Goal: Task Accomplishment & Management: Manage account settings

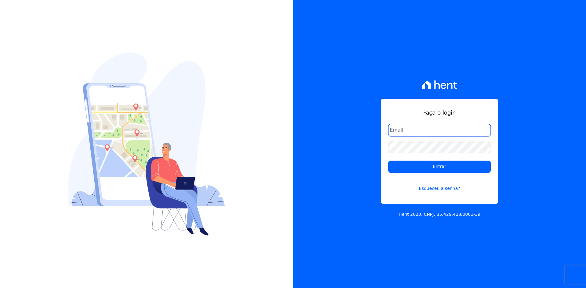
click at [424, 128] on input "email" at bounding box center [439, 130] width 103 height 12
type input "[EMAIL_ADDRESS][DOMAIN_NAME]"
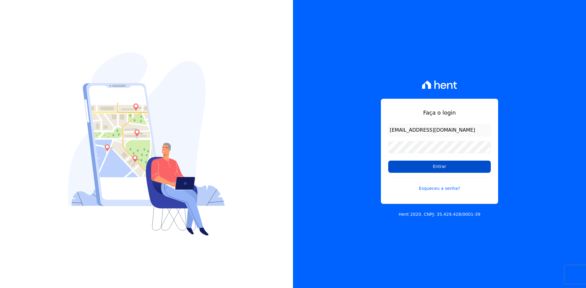
click at [442, 167] on input "Entrar" at bounding box center [439, 167] width 103 height 12
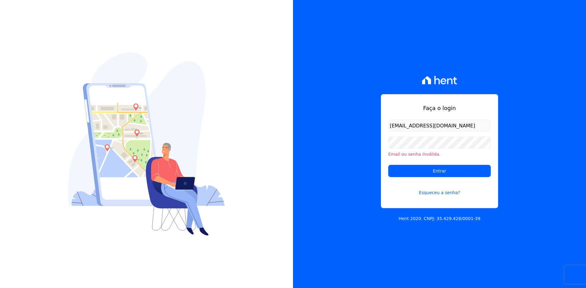
click at [423, 153] on li "Email ou senha inválida." at bounding box center [439, 154] width 103 height 6
click at [433, 173] on input "Entrar" at bounding box center [439, 171] width 103 height 12
click at [434, 193] on link "Esqueceu a senha?" at bounding box center [439, 189] width 103 height 14
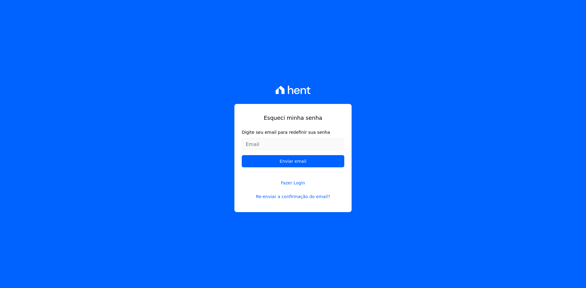
click at [295, 146] on input "Digite seu email para redefinir sua senha" at bounding box center [293, 144] width 103 height 12
type input "thaynara@h2urbanismo.com.br"
click at [298, 162] on input "Enviar email" at bounding box center [293, 161] width 103 height 12
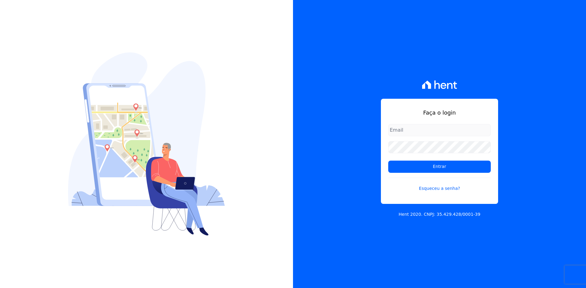
click at [403, 134] on input "email" at bounding box center [439, 130] width 103 height 12
type input "thaynara@h2urbanismo.com.br"
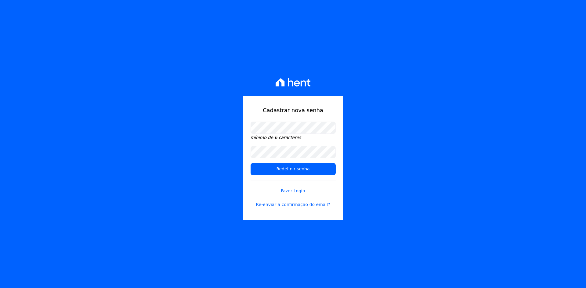
click at [379, 114] on div "Cadastrar nova senha mínimo de 6 caracteres Redefinir senha Fazer Login Re-envi…" at bounding box center [293, 144] width 586 height 288
click at [304, 170] on input "Redefinir senha" at bounding box center [292, 169] width 85 height 12
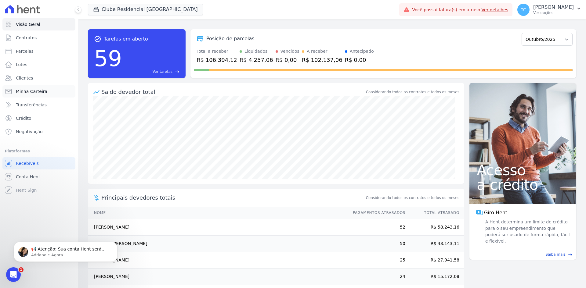
click at [26, 91] on span "Minha Carteira" at bounding box center [31, 91] width 31 height 6
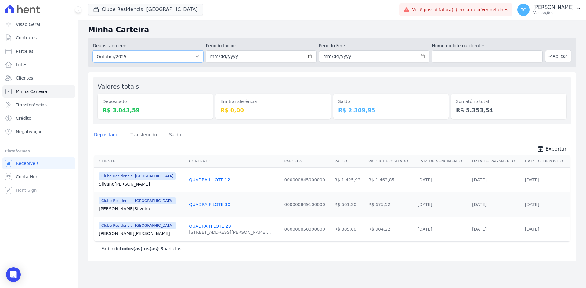
click at [163, 59] on select "Todos os meses Novembro/2022 Dezembro/2022 Janeiro/2023 Fevereiro/2023 Março/20…" at bounding box center [148, 56] width 110 height 12
select select "09/2025"
click at [93, 50] on select "Todos os meses Novembro/2022 Dezembro/2022 Janeiro/2023 Fevereiro/2023 Março/20…" at bounding box center [148, 56] width 110 height 12
click at [241, 60] on input "date" at bounding box center [261, 56] width 110 height 12
type input "[DATE]"
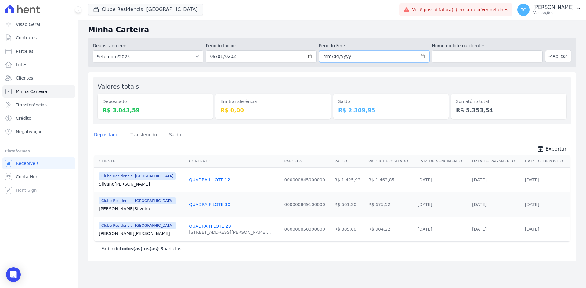
click at [329, 57] on input "date" at bounding box center [374, 56] width 110 height 12
type input "2025-09-30"
click at [557, 56] on button "Aplicar" at bounding box center [558, 56] width 26 height 12
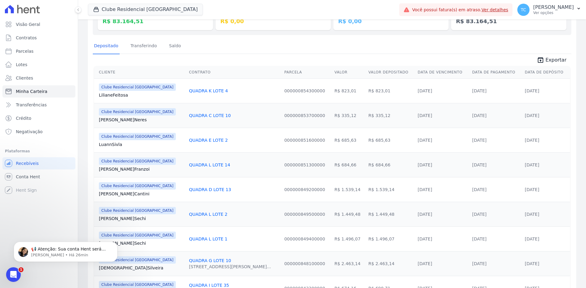
scroll to position [92, 0]
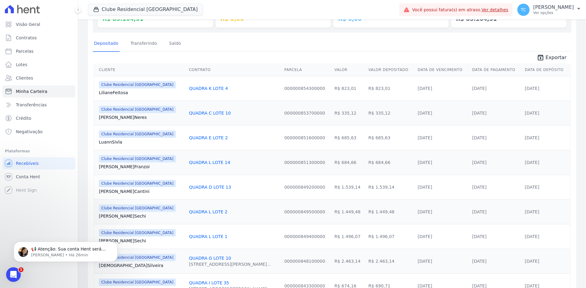
drag, startPoint x: 308, startPoint y: 88, endPoint x: 525, endPoint y: 89, distance: 217.2
click at [525, 89] on tr "Clube Residencial Saint Louis Liliane Feitosa QUADRA K LOTE 4 000000854300000 R…" at bounding box center [332, 88] width 476 height 25
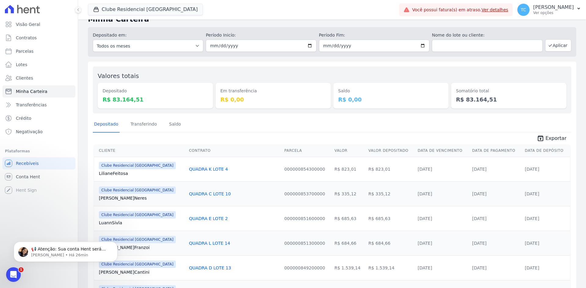
scroll to position [0, 0]
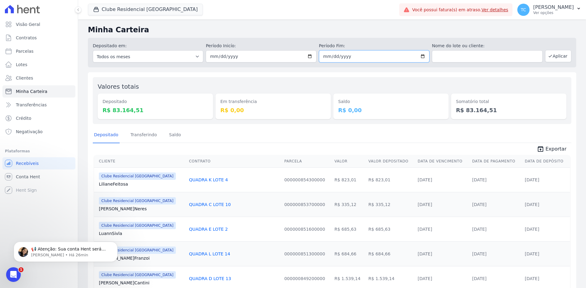
click at [420, 56] on input "2025-09-30" at bounding box center [374, 56] width 110 height 12
type input "[DATE]"
click at [188, 56] on select "Todos os meses Novembro/2022 Dezembro/2022 Janeiro/2023 Fevereiro/2023 Março/20…" at bounding box center [148, 56] width 110 height 12
click at [181, 42] on div "Depositado em: Todos os meses Novembro/2022 Dezembro/2022 Janeiro/2023 Fevereir…" at bounding box center [332, 53] width 488 height 30
click at [557, 55] on button "Aplicar" at bounding box center [558, 56] width 26 height 12
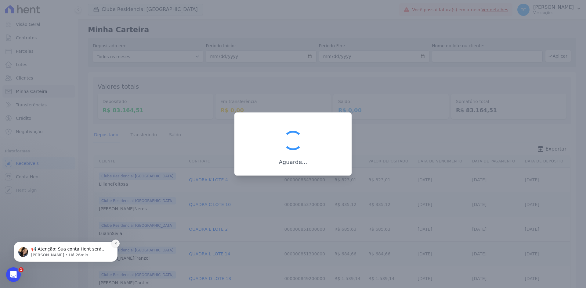
click at [117, 242] on icon "Dismiss notification" at bounding box center [115, 243] width 3 height 3
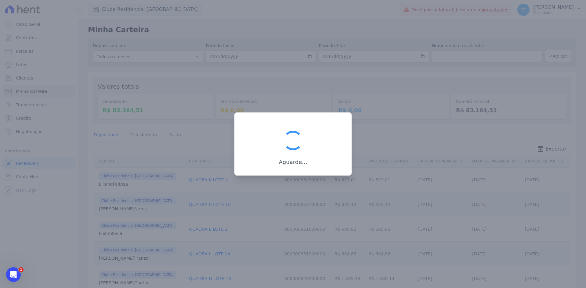
click at [402, 153] on div at bounding box center [293, 144] width 586 height 288
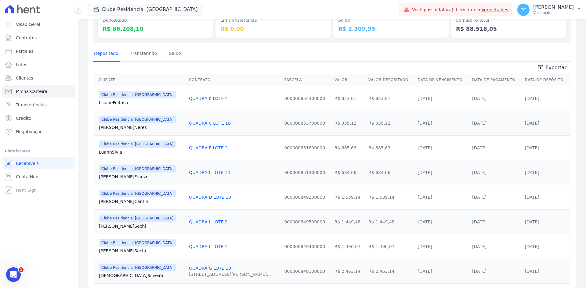
scroll to position [92, 0]
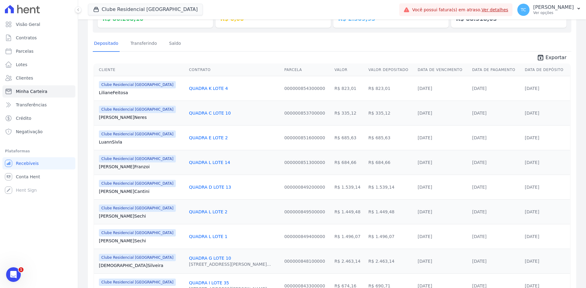
click at [425, 179] on td "[DATE]" at bounding box center [442, 187] width 54 height 25
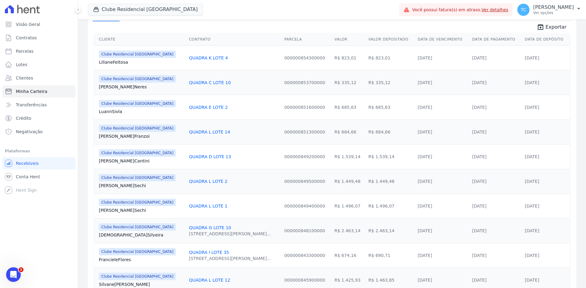
scroll to position [0, 0]
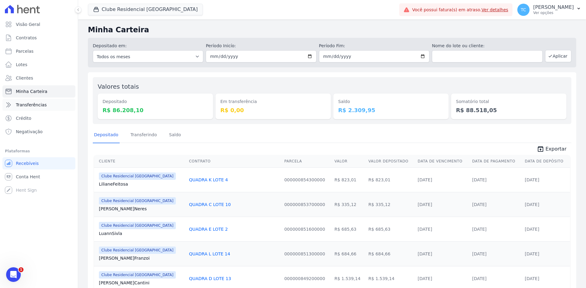
click at [33, 107] on span "Transferências" at bounding box center [31, 105] width 31 height 6
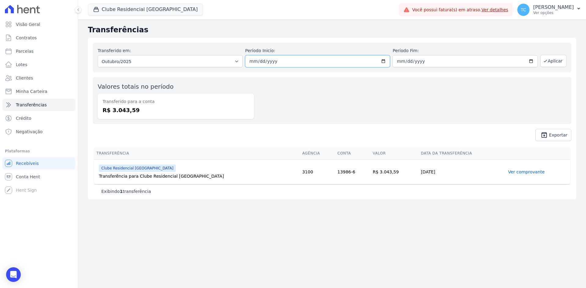
click at [283, 64] on input "[DATE]" at bounding box center [317, 61] width 145 height 12
click at [223, 66] on select "Todos os meses Novembro/2022 Dezembro/2022 [GEOGRAPHIC_DATA]/2023 Fevereiro/202…" at bounding box center [170, 61] width 145 height 12
select select "09/2025"
click at [98, 55] on select "Todos os meses Novembro/2022 Dezembro/2022 [GEOGRAPHIC_DATA]/2023 Fevereiro/202…" at bounding box center [170, 61] width 145 height 12
click at [553, 63] on button "Aplicar" at bounding box center [553, 61] width 26 height 12
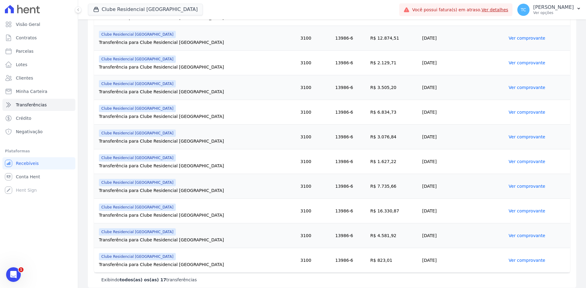
scroll to position [312, 0]
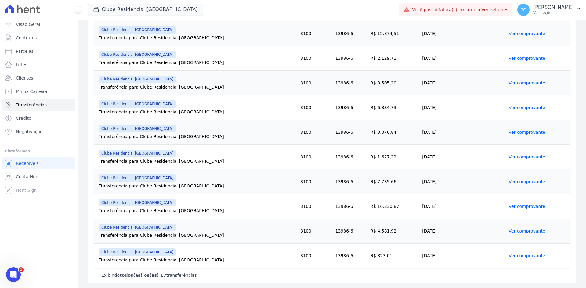
drag, startPoint x: 373, startPoint y: 231, endPoint x: 109, endPoint y: 236, distance: 264.3
click at [108, 236] on tr "Clube Residencial Saint Louis Transferência para Clube Residencial Saint Louis …" at bounding box center [332, 231] width 476 height 25
click at [509, 231] on link "Ver comprovante" at bounding box center [527, 231] width 37 height 5
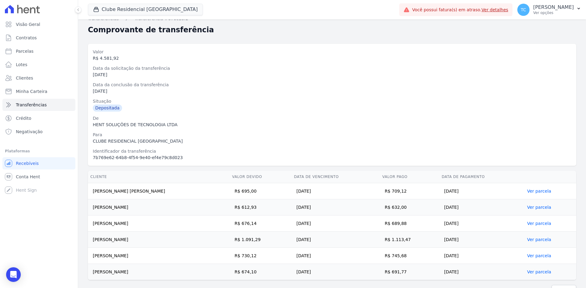
scroll to position [22, 0]
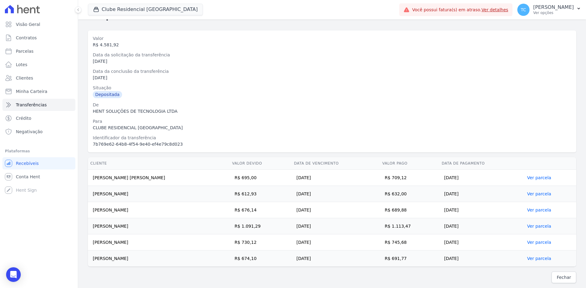
drag, startPoint x: 411, startPoint y: 195, endPoint x: 388, endPoint y: 195, distance: 22.6
click at [388, 195] on td "R$ 632,00" at bounding box center [409, 194] width 59 height 16
drag, startPoint x: 412, startPoint y: 260, endPoint x: 391, endPoint y: 260, distance: 20.7
click at [391, 260] on td "R$ 691,77" at bounding box center [409, 259] width 59 height 16
drag, startPoint x: 411, startPoint y: 245, endPoint x: 391, endPoint y: 244, distance: 19.2
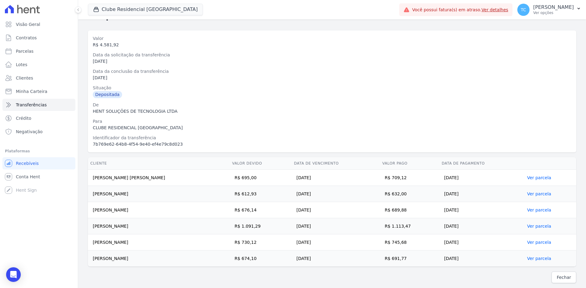
click at [391, 244] on td "R$ 745,68" at bounding box center [409, 243] width 59 height 16
click at [78, 9] on icon at bounding box center [78, 10] width 4 height 4
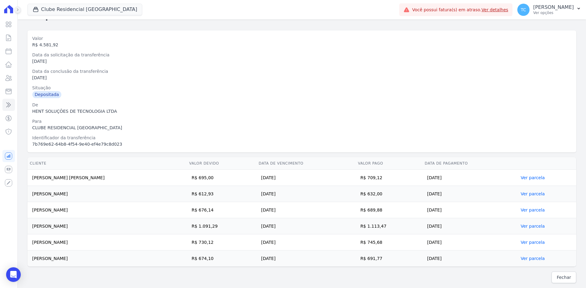
click at [16, 9] on icon at bounding box center [18, 10] width 4 height 4
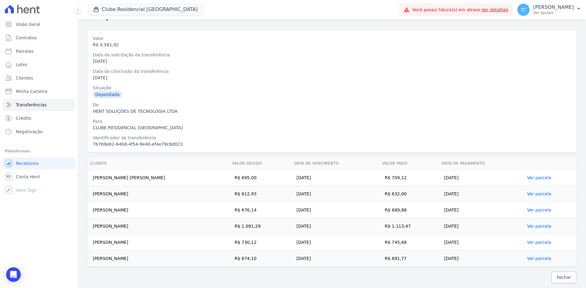
click at [563, 280] on span "Fechar" at bounding box center [564, 278] width 14 height 6
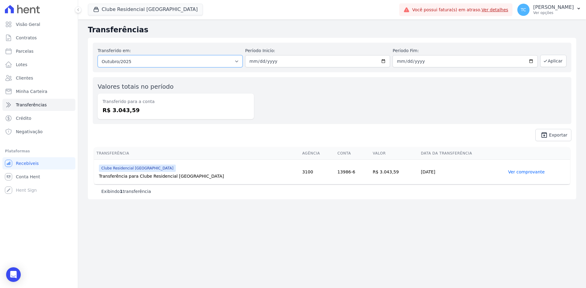
click at [194, 60] on select "Todos os meses Novembro/2022 Dezembro/2022 Janeiro/2023 Fevereiro/2023 Março/20…" at bounding box center [170, 61] width 145 height 12
select select "09/2025"
click at [98, 55] on select "Todos os meses Novembro/2022 Dezembro/2022 Janeiro/2023 Fevereiro/2023 Março/20…" at bounding box center [170, 61] width 145 height 12
click at [339, 104] on div "Valores totais no período Transferido para a conta R$ 3.043,59" at bounding box center [332, 100] width 478 height 47
click at [549, 63] on button "Aplicar" at bounding box center [553, 61] width 26 height 12
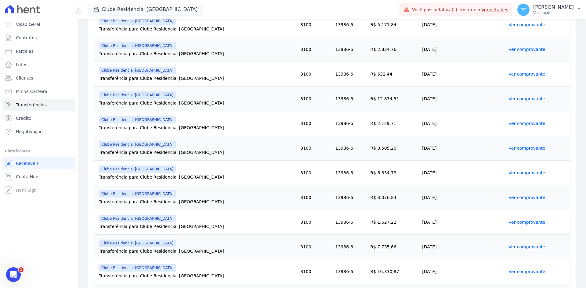
scroll to position [312, 0]
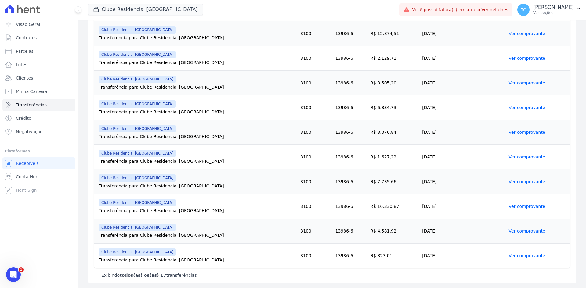
click at [522, 207] on link "Ver comprovante" at bounding box center [527, 206] width 37 height 5
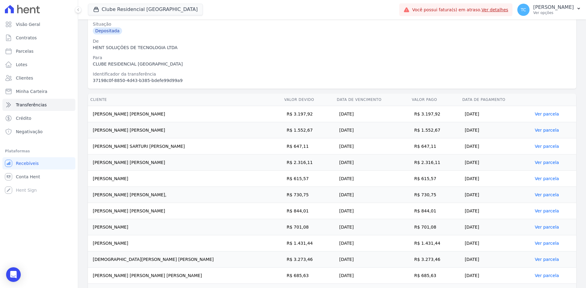
scroll to position [119, 0]
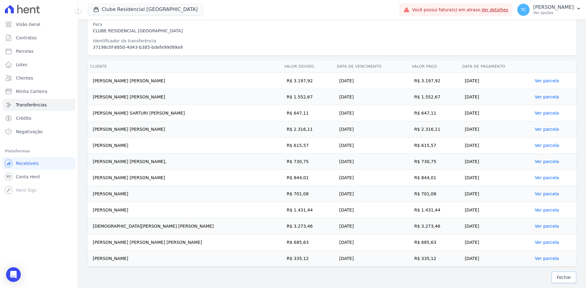
click at [557, 280] on span "Fechar" at bounding box center [564, 278] width 14 height 6
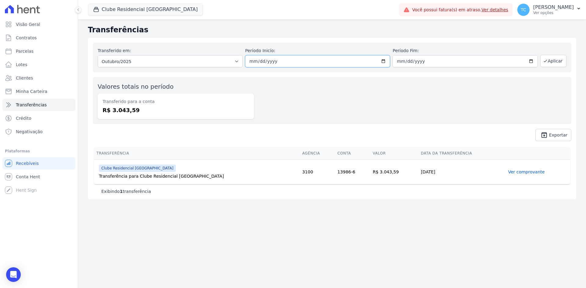
click at [267, 62] on input "[DATE]" at bounding box center [317, 61] width 145 height 12
click at [174, 63] on select "Todos os meses Novembro/2022 Dezembro/2022 [GEOGRAPHIC_DATA]/2023 Fevereiro/202…" at bounding box center [170, 61] width 145 height 12
select select "09/2025"
click at [98, 55] on select "Todos os meses Novembro/2022 Dezembro/2022 [GEOGRAPHIC_DATA]/2023 Fevereiro/202…" at bounding box center [170, 61] width 145 height 12
click at [552, 61] on button "Aplicar" at bounding box center [553, 61] width 26 height 12
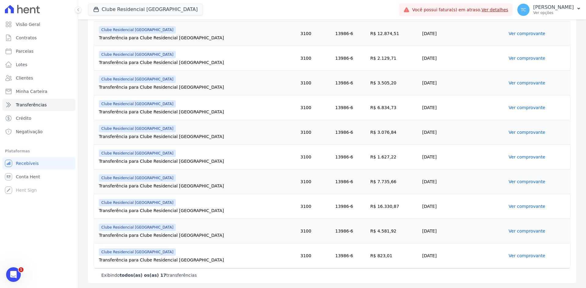
click at [515, 182] on link "Ver comprovante" at bounding box center [527, 181] width 37 height 5
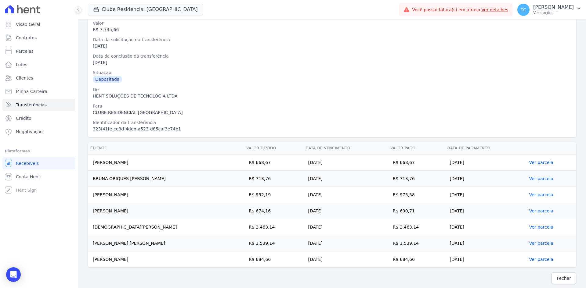
scroll to position [38, 0]
drag, startPoint x: 404, startPoint y: 228, endPoint x: 383, endPoint y: 226, distance: 21.2
click at [388, 226] on td "R$ 2.463,14" at bounding box center [416, 226] width 57 height 16
drag, startPoint x: 402, startPoint y: 177, endPoint x: 380, endPoint y: 177, distance: 22.0
click at [388, 177] on td "R$ 713,76" at bounding box center [416, 178] width 57 height 16
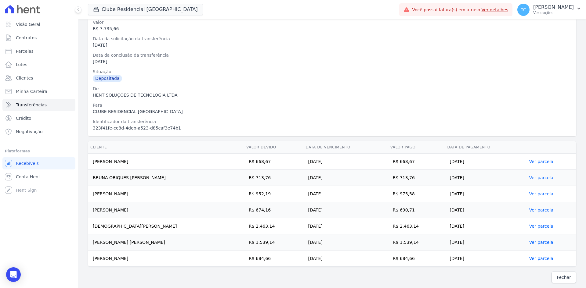
drag, startPoint x: 401, startPoint y: 162, endPoint x: 382, endPoint y: 163, distance: 18.9
click at [388, 163] on td "R$ 668,67" at bounding box center [416, 162] width 57 height 16
drag, startPoint x: 406, startPoint y: 258, endPoint x: 382, endPoint y: 263, distance: 24.2
click at [388, 263] on td "R$ 684,66" at bounding box center [416, 259] width 57 height 16
drag, startPoint x: 402, startPoint y: 194, endPoint x: 383, endPoint y: 194, distance: 19.8
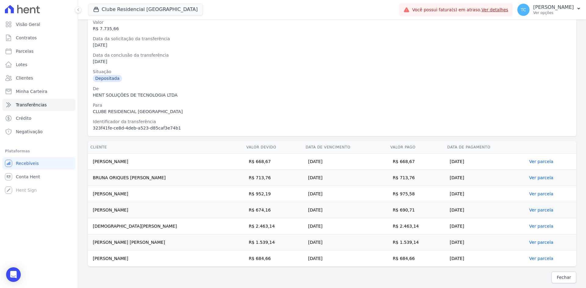
click at [388, 194] on td "R$ 975,58" at bounding box center [416, 194] width 57 height 16
click at [558, 282] on link "Fechar" at bounding box center [563, 278] width 25 height 12
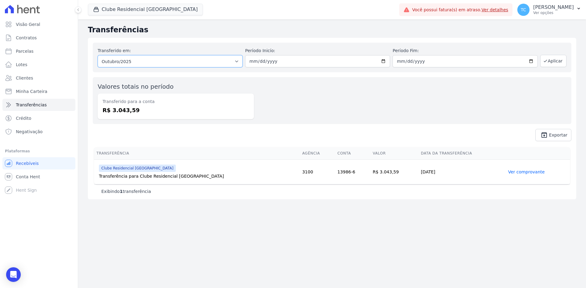
click at [238, 60] on select "Todos os meses Novembro/2022 Dezembro/2022 Janeiro/2023 Fevereiro/2023 Março/20…" at bounding box center [170, 61] width 145 height 12
select select "09/2025"
click at [98, 55] on select "Todos os meses Novembro/2022 Dezembro/2022 Janeiro/2023 Fevereiro/2023 Março/20…" at bounding box center [170, 61] width 145 height 12
click at [260, 62] on input "date" at bounding box center [317, 61] width 145 height 12
click at [552, 59] on button "Aplicar" at bounding box center [553, 61] width 26 height 12
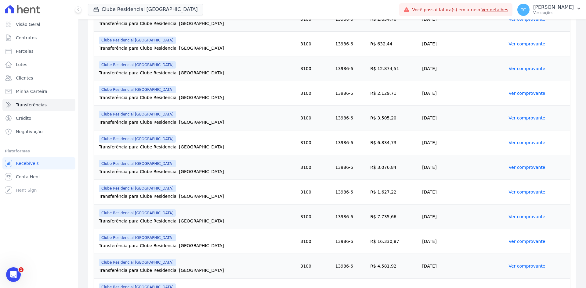
scroll to position [312, 0]
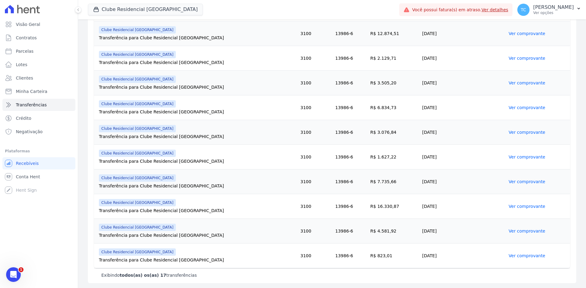
click at [516, 133] on link "Ver comprovante" at bounding box center [527, 132] width 37 height 5
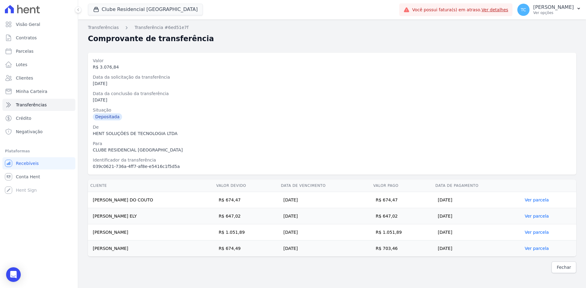
drag, startPoint x: 260, startPoint y: 231, endPoint x: 228, endPoint y: 234, distance: 32.2
click at [228, 234] on tr "[PERSON_NAME] R$ 1.051,89 [DATE] R$ 1.051,89 [DATE] Ver parcela" at bounding box center [332, 233] width 488 height 16
drag, startPoint x: 252, startPoint y: 201, endPoint x: 234, endPoint y: 201, distance: 18.6
click at [234, 201] on td "R$ 674,47" at bounding box center [246, 200] width 65 height 16
drag, startPoint x: 256, startPoint y: 216, endPoint x: 240, endPoint y: 214, distance: 15.4
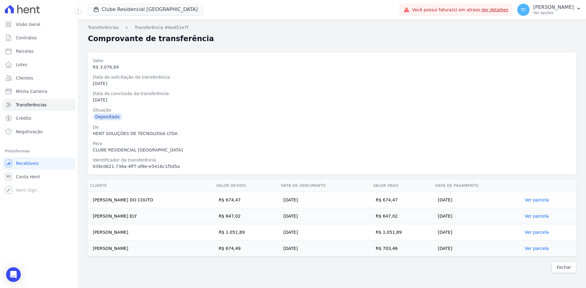
click at [240, 214] on td "R$ 647,02" at bounding box center [246, 216] width 65 height 16
drag, startPoint x: 258, startPoint y: 233, endPoint x: 235, endPoint y: 232, distance: 22.9
click at [235, 232] on td "R$ 1.051,89" at bounding box center [246, 233] width 65 height 16
drag, startPoint x: 256, startPoint y: 249, endPoint x: 235, endPoint y: 248, distance: 20.8
click at [235, 248] on td "R$ 674,49" at bounding box center [246, 249] width 65 height 16
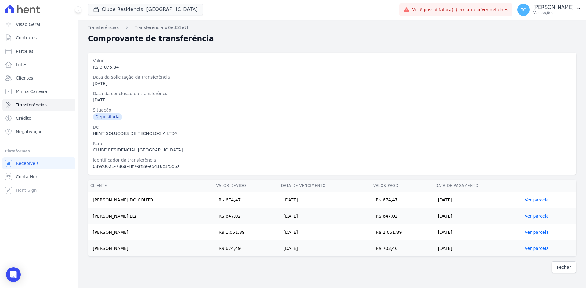
click at [503, 263] on div "Fechar" at bounding box center [332, 268] width 488 height 12
click at [564, 271] on link "Fechar" at bounding box center [563, 268] width 25 height 12
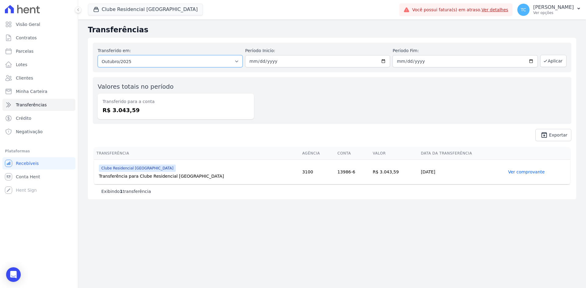
click at [199, 62] on select "Todos os meses Novembro/2022 Dezembro/2022 Janeiro/2023 Fevereiro/2023 Março/20…" at bounding box center [170, 61] width 145 height 12
select select "09/2025"
click at [98, 55] on select "Todos os meses Novembro/2022 Dezembro/2022 Janeiro/2023 Fevereiro/2023 Março/20…" at bounding box center [170, 61] width 145 height 12
click at [553, 63] on button "Aplicar" at bounding box center [553, 61] width 26 height 12
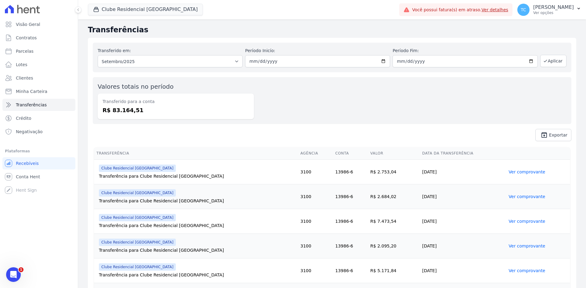
click at [200, 280] on td "Clube Residencial [GEOGRAPHIC_DATA] Transferência para Clube Residencial [GEOGR…" at bounding box center [196, 271] width 204 height 25
